Goal: Task Accomplishment & Management: Manage account settings

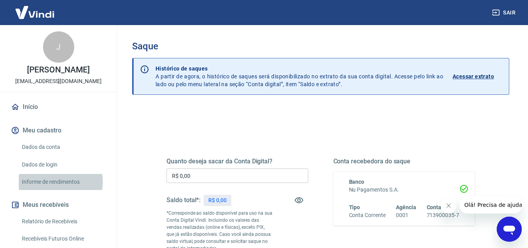
click at [50, 182] on link "Informe de rendimentos" at bounding box center [63, 182] width 89 height 16
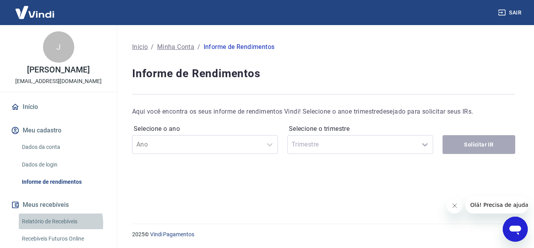
click at [52, 223] on link "Relatório de Recebíveis" at bounding box center [63, 221] width 89 height 16
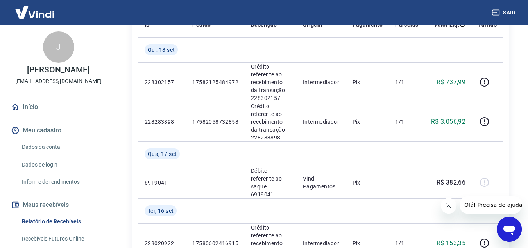
scroll to position [161, 0]
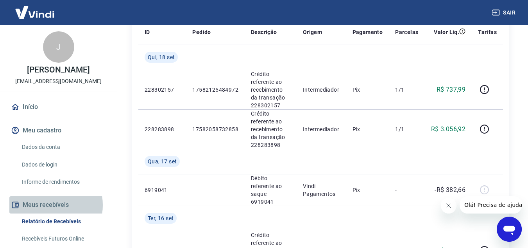
click at [51, 205] on button "Meus recebíveis" at bounding box center [58, 204] width 98 height 17
